Goal: Find specific page/section: Find specific page/section

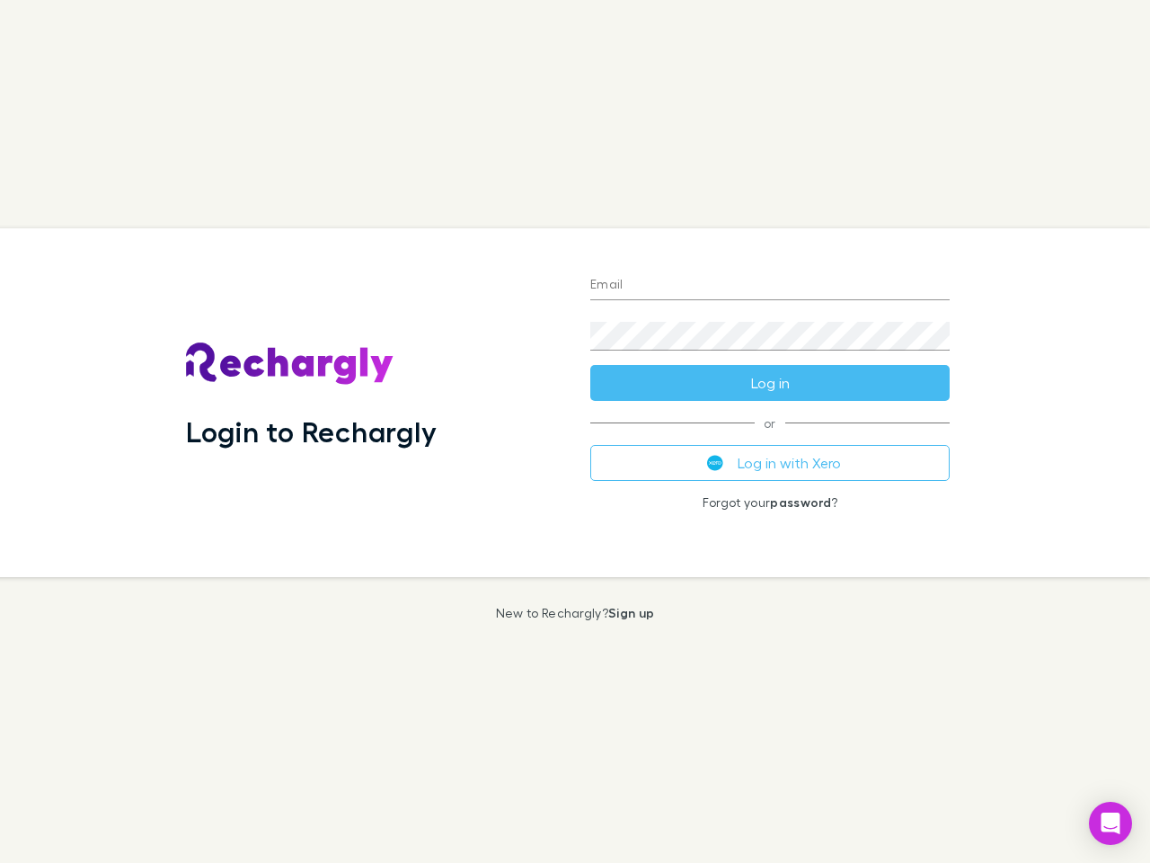
click at [575, 431] on div "Login to Rechargly" at bounding box center [374, 402] width 404 height 349
click at [770, 286] on input "Email" at bounding box center [769, 285] width 359 height 29
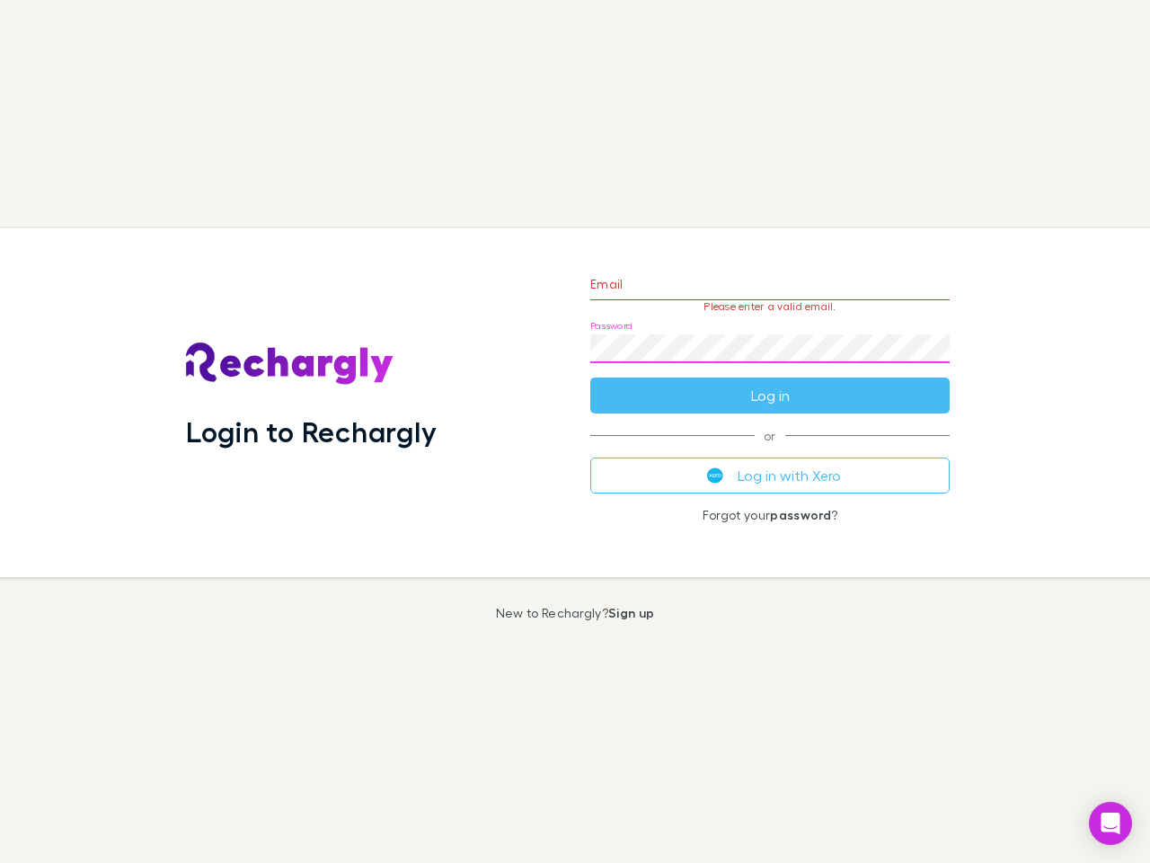
click at [770, 383] on form "Email Please enter a valid email. Password Log in" at bounding box center [769, 335] width 359 height 156
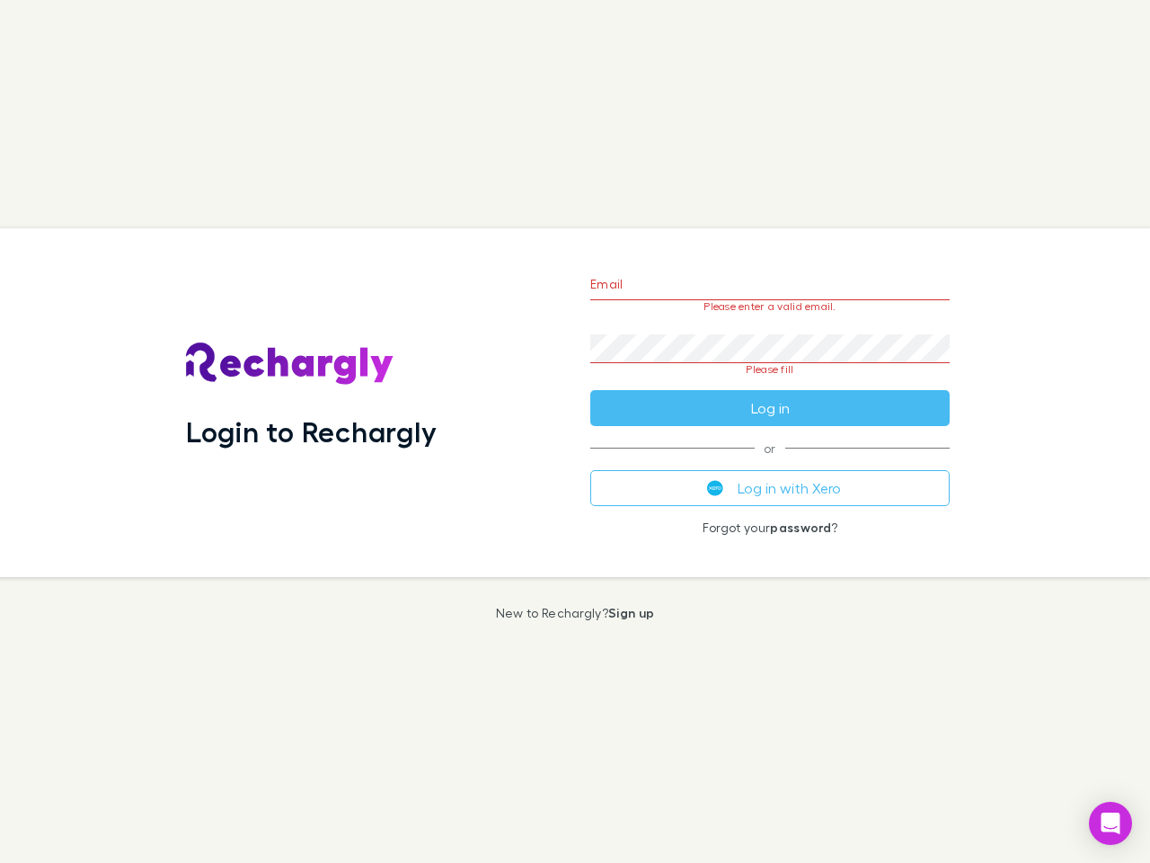
click at [770, 463] on div "Email Please enter a valid email. Password Please fill Log in or Log in with Xe…" at bounding box center [770, 402] width 388 height 349
click at [1111, 823] on icon "Open Intercom Messenger" at bounding box center [1111, 823] width 19 height 22
